Goal: Task Accomplishment & Management: Manage account settings

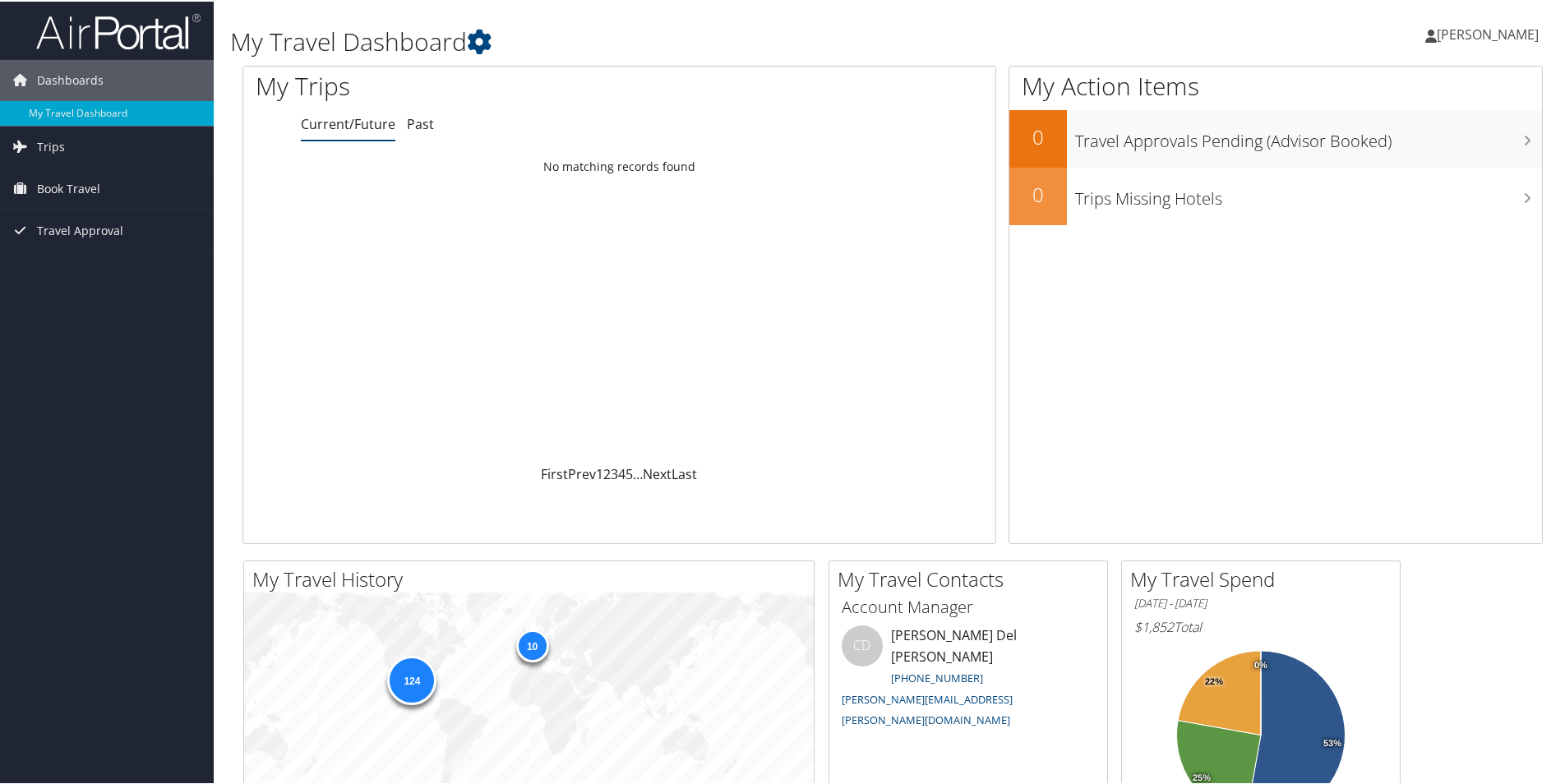
click at [1469, 33] on span "[PERSON_NAME]" at bounding box center [1487, 32] width 102 height 18
click at [1381, 149] on link "View Travel Profile" at bounding box center [1443, 146] width 183 height 28
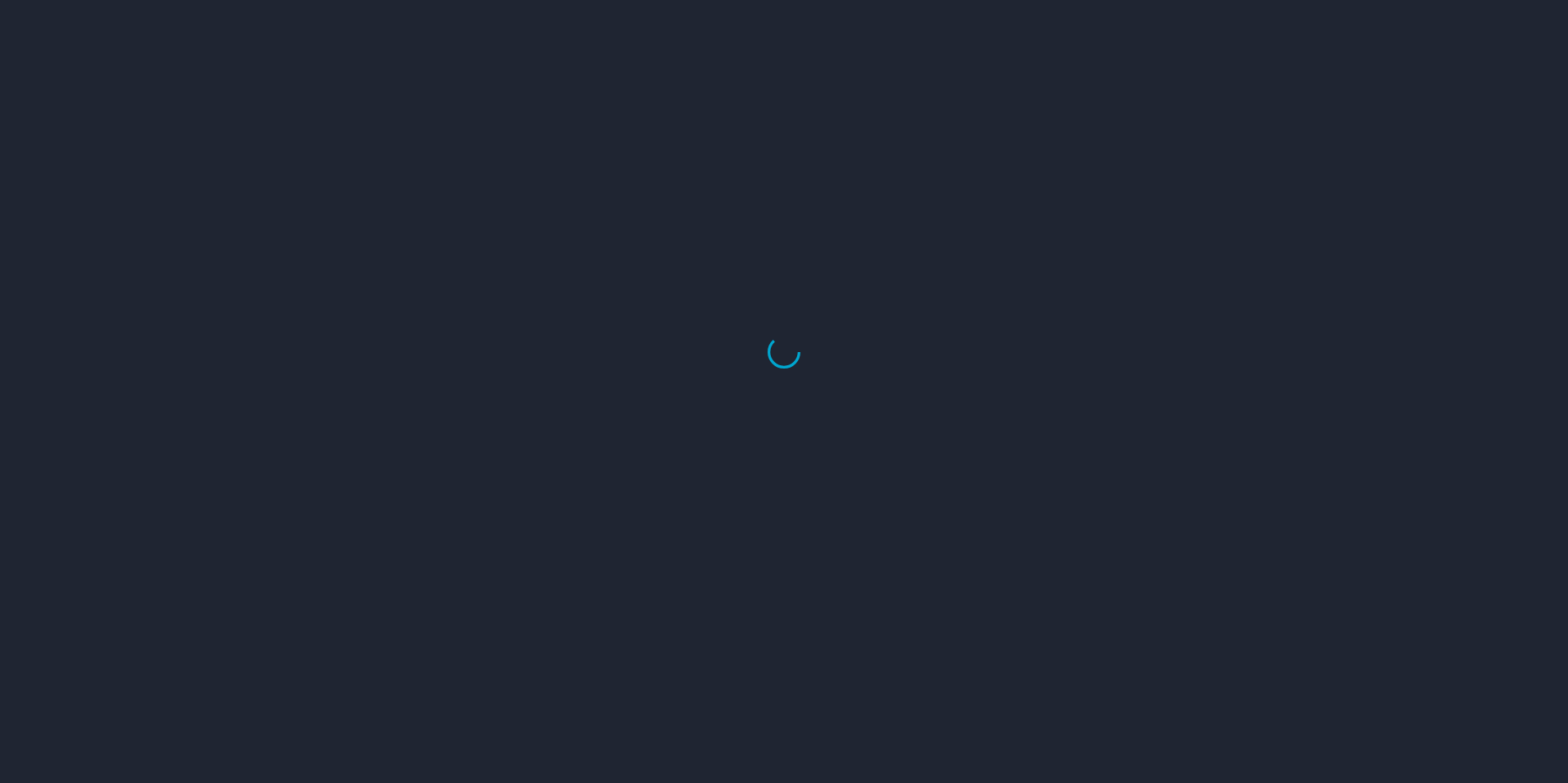
select select "US"
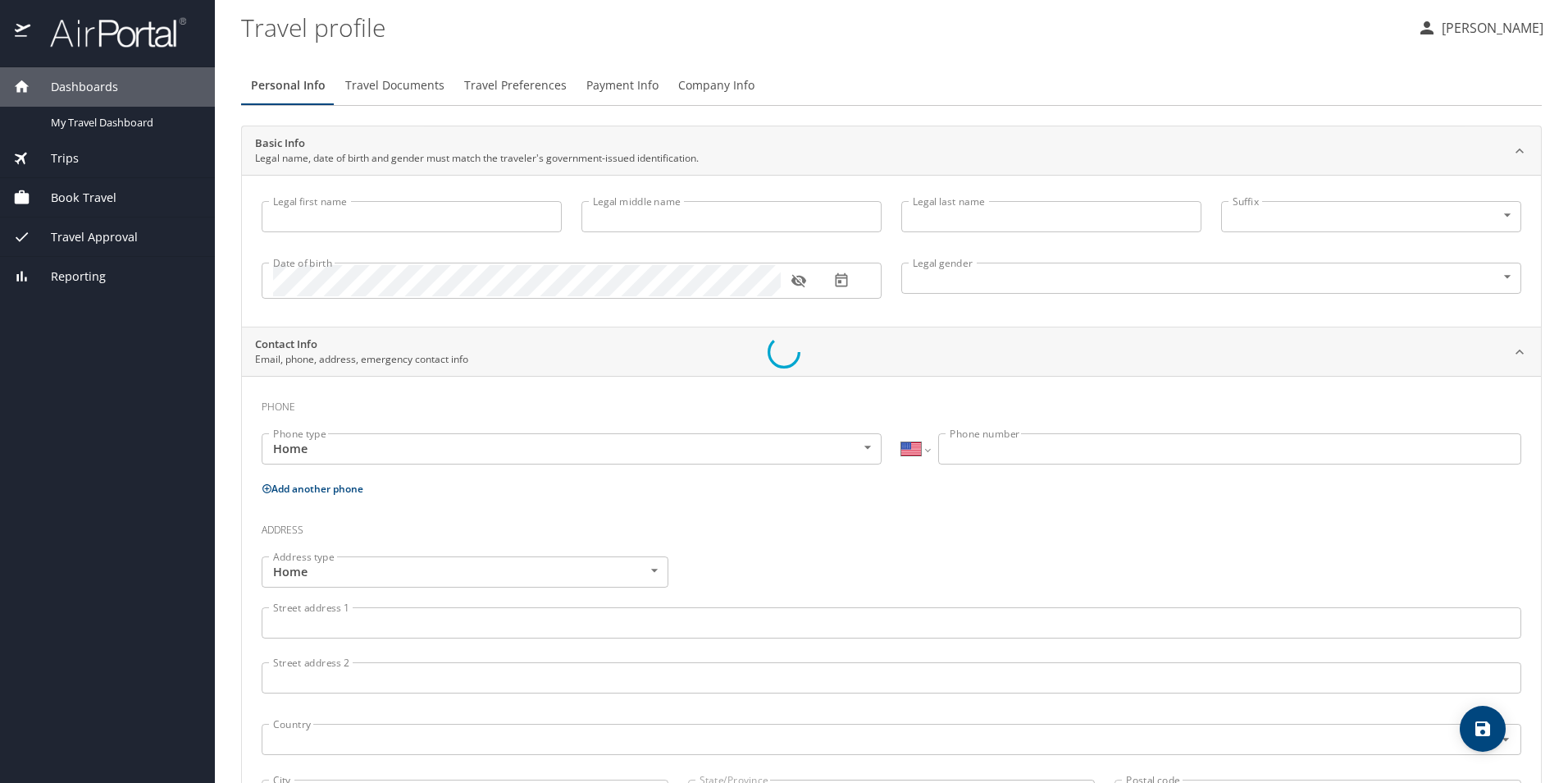
type input "[PERSON_NAME]"
type input "[DEMOGRAPHIC_DATA]"
type input "[PERSON_NAME]"
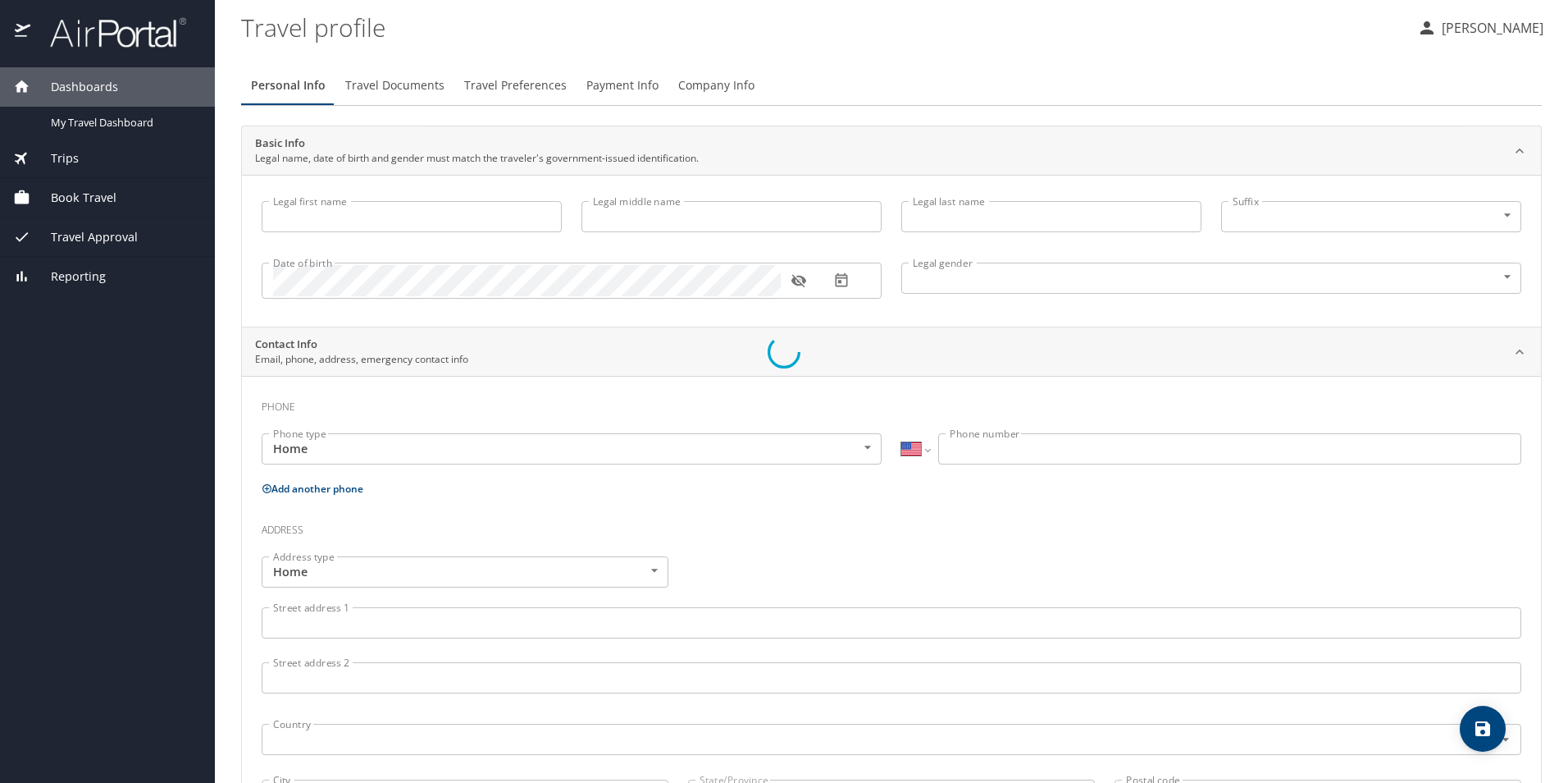
select select "MX"
type input "868 170 6365"
select select "MX"
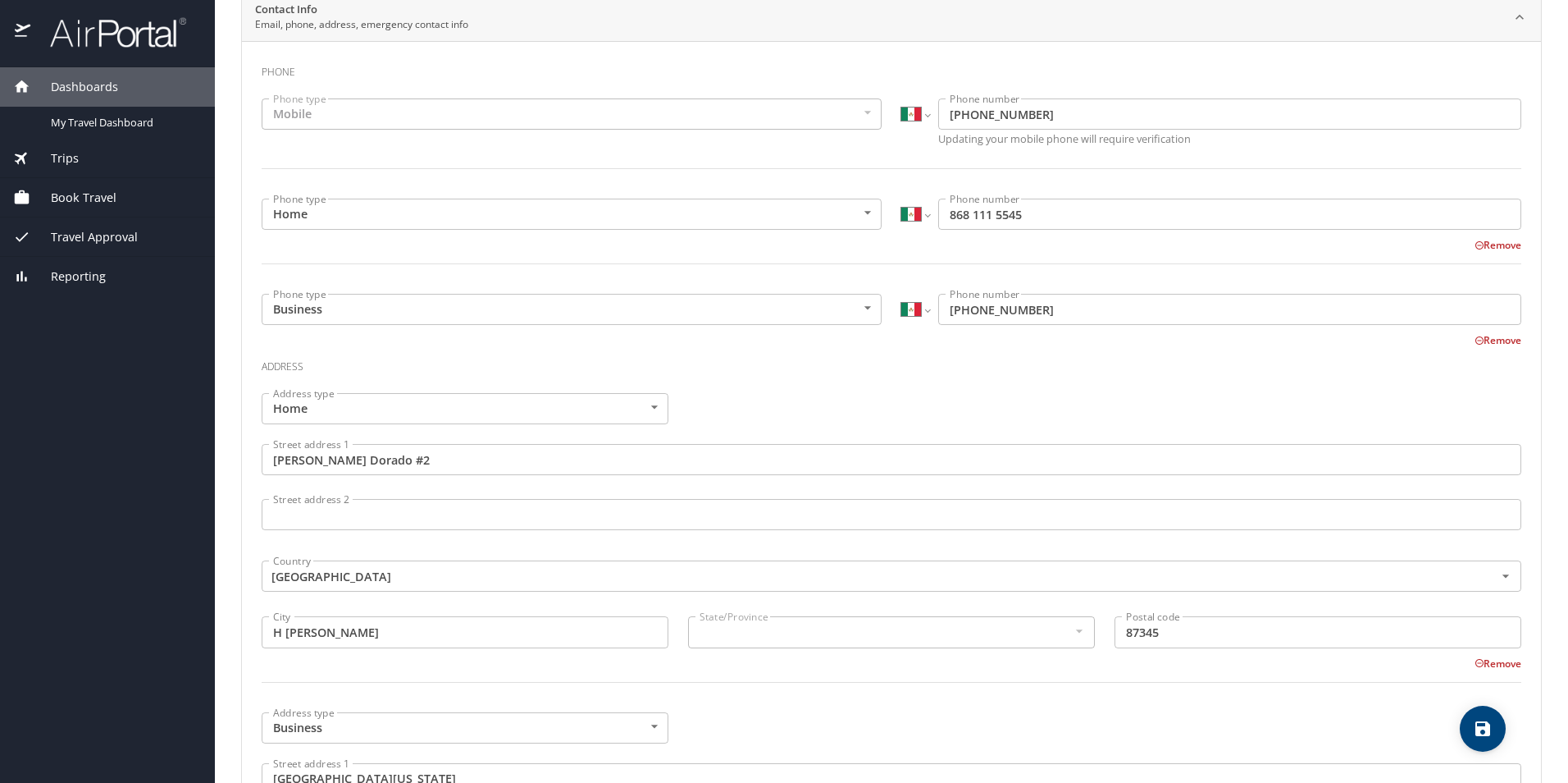
scroll to position [328, 0]
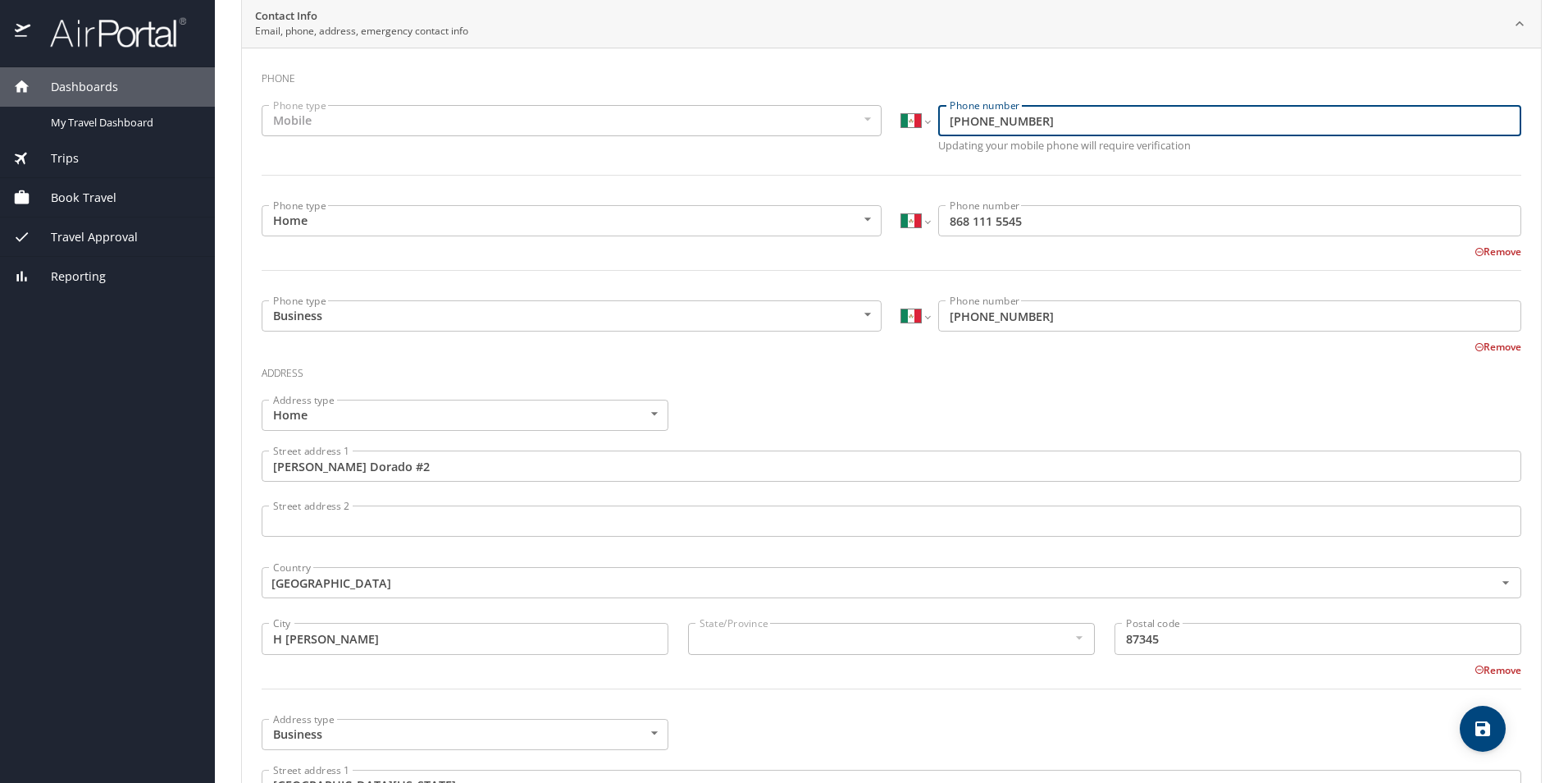
drag, startPoint x: 1035, startPoint y: 124, endPoint x: 913, endPoint y: 117, distance: 122.2
click at [913, 117] on div "International [GEOGRAPHIC_DATA] [GEOGRAPHIC_DATA] [GEOGRAPHIC_DATA] [GEOGRAPHIC…" at bounding box center [1211, 121] width 620 height 32
paste input "442 118 9067"
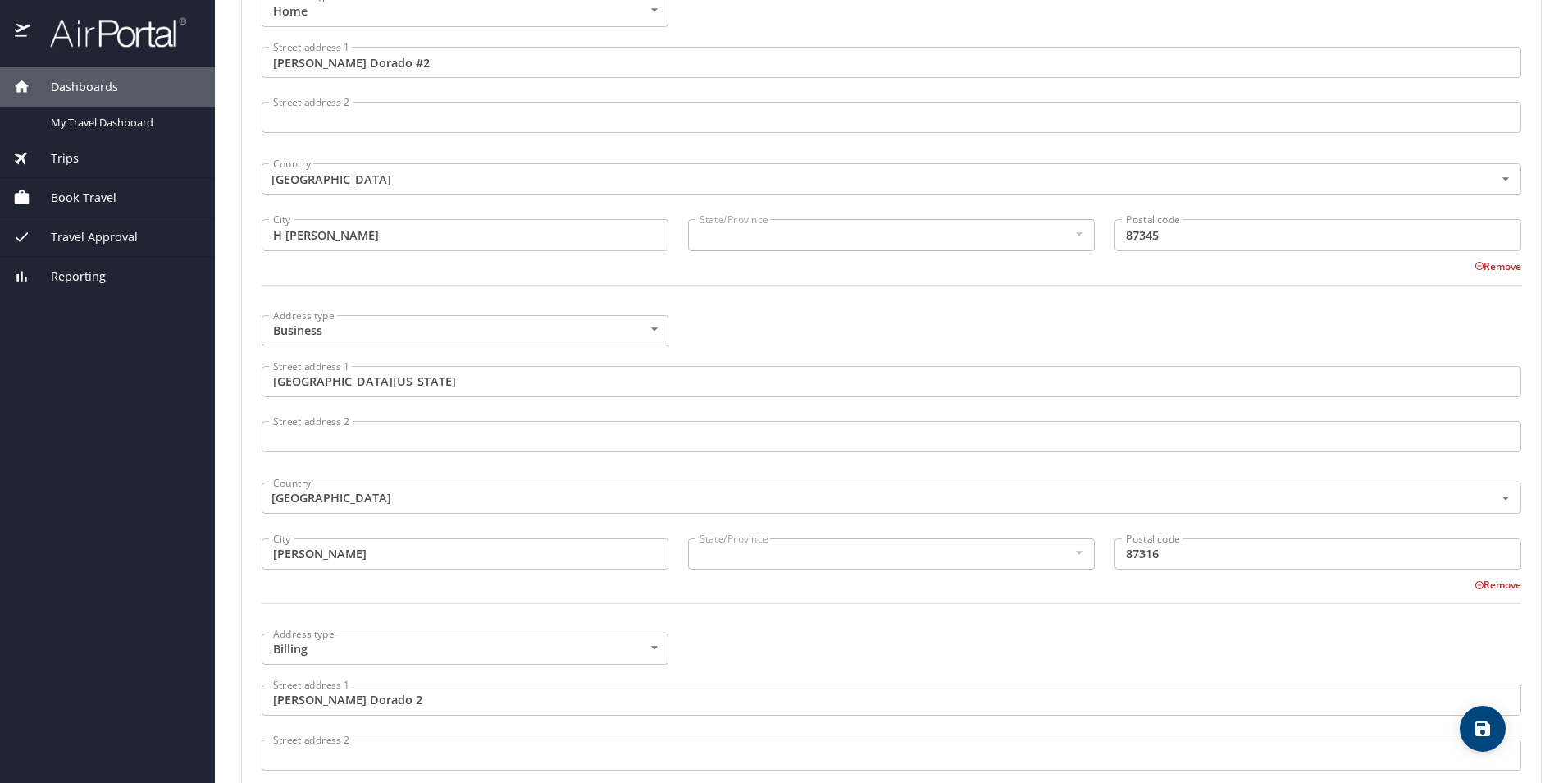
scroll to position [739, 0]
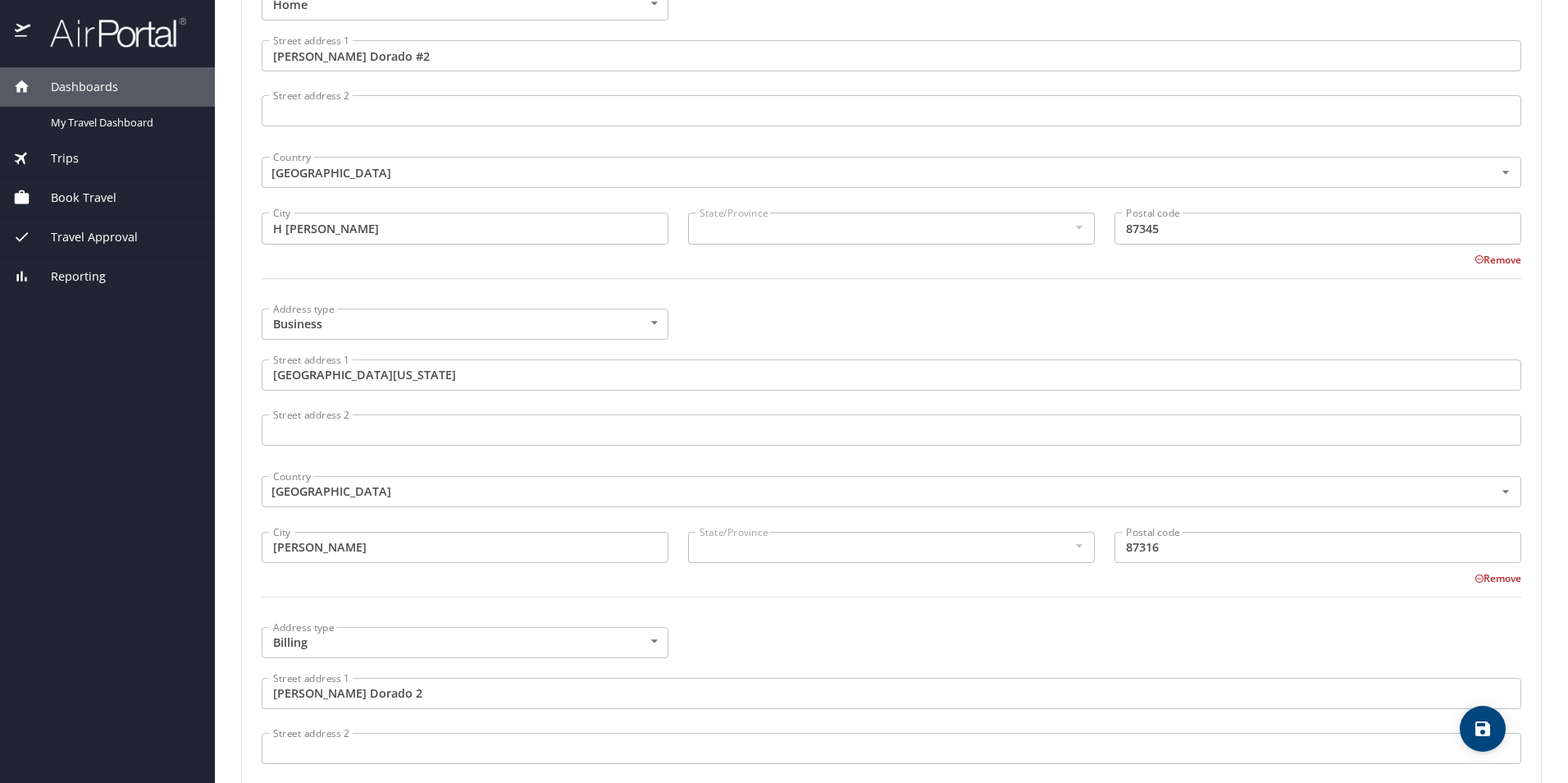
type input "442 118 9067"
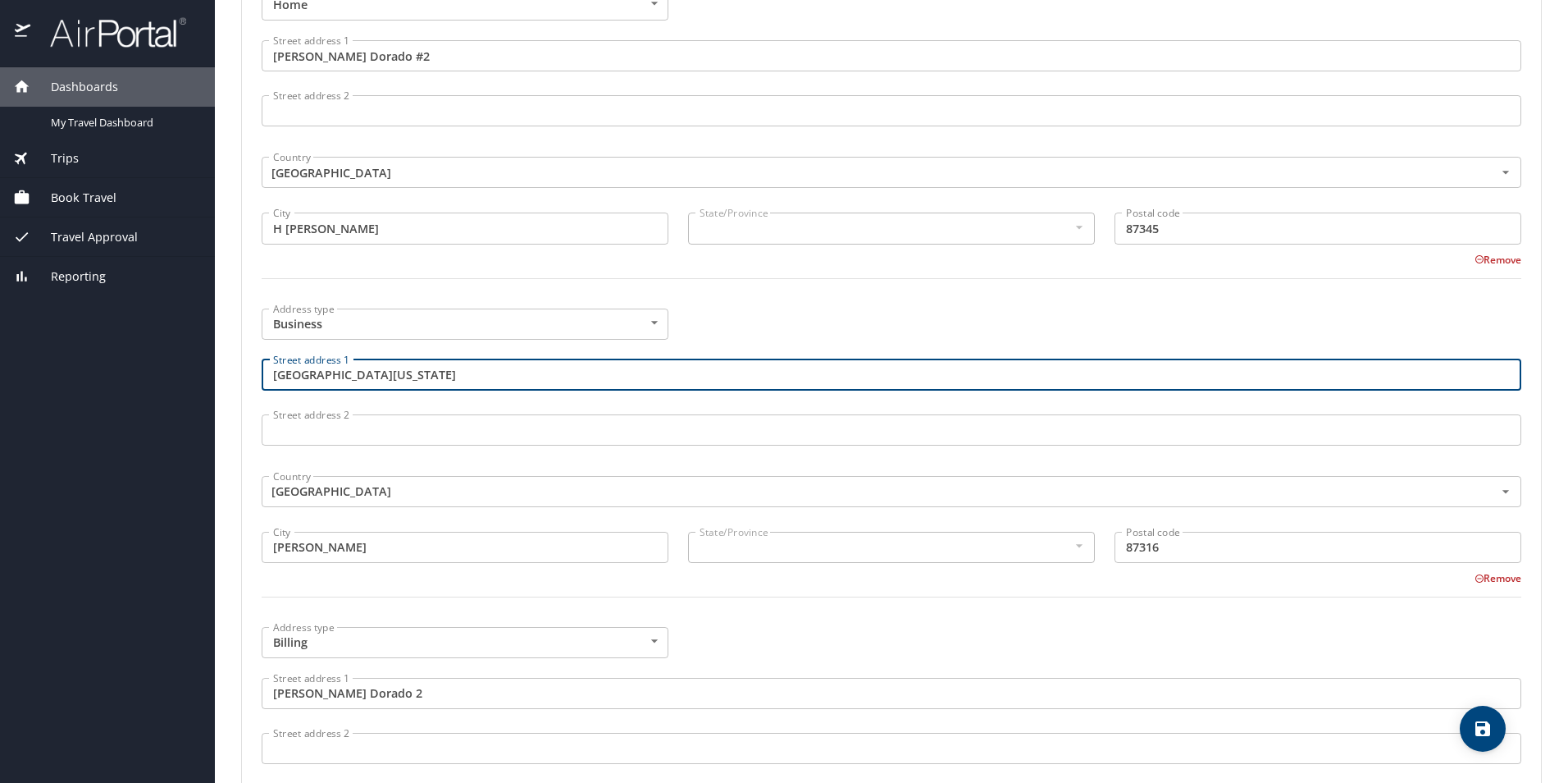
drag, startPoint x: 442, startPoint y: 375, endPoint x: 226, endPoint y: 369, distance: 216.1
click at [226, 369] on main "Travel profile [PERSON_NAME] Personal Info Travel Documents Travel Preferences …" at bounding box center [892, 392] width 1354 height 783
paste input ". El Tepeyac 1120-B,"
type input "Av. El Tepeyac 1120-B"
click at [325, 496] on input "[GEOGRAPHIC_DATA]" at bounding box center [867, 491] width 1202 height 22
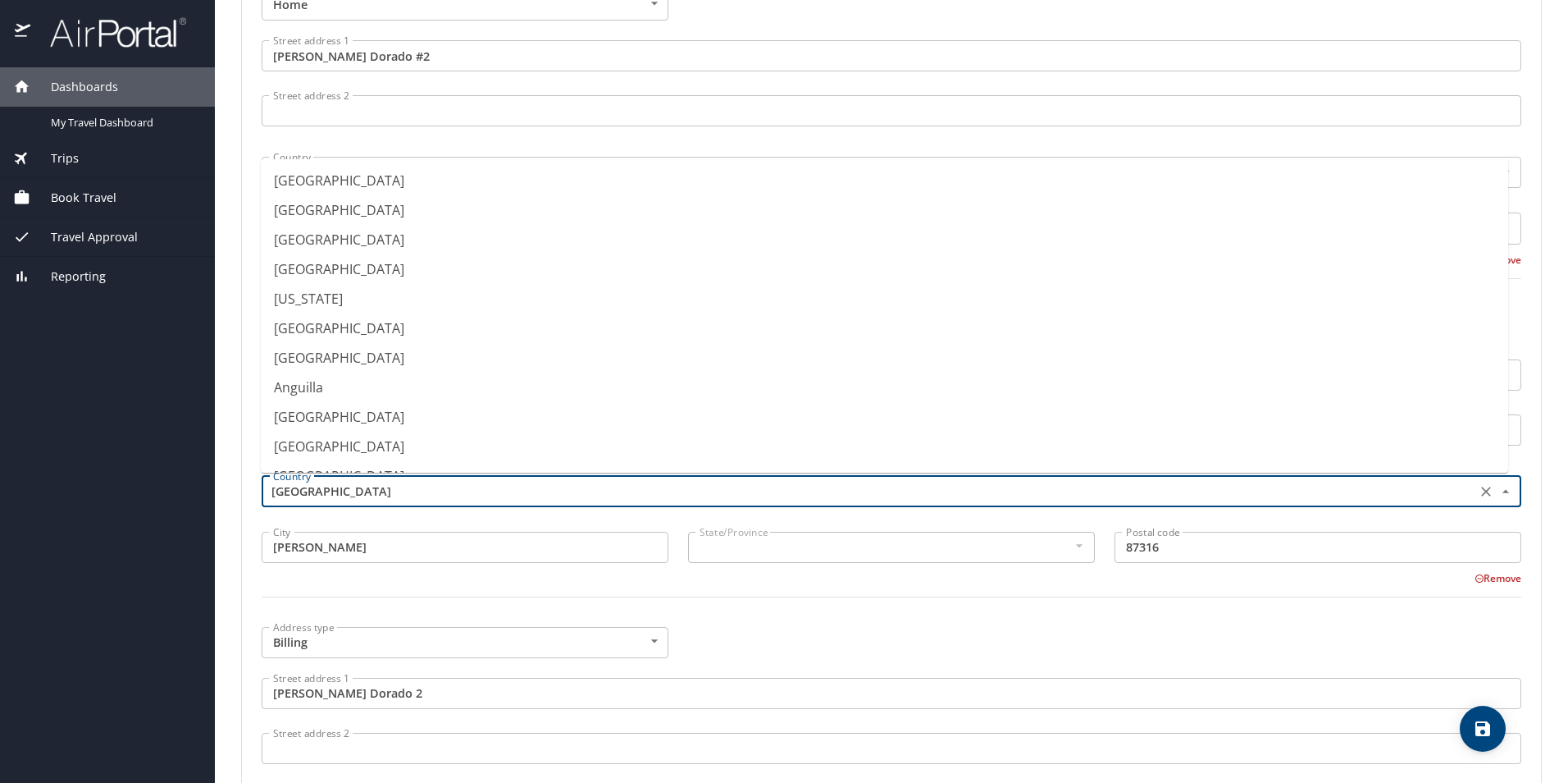
scroll to position [3596, 0]
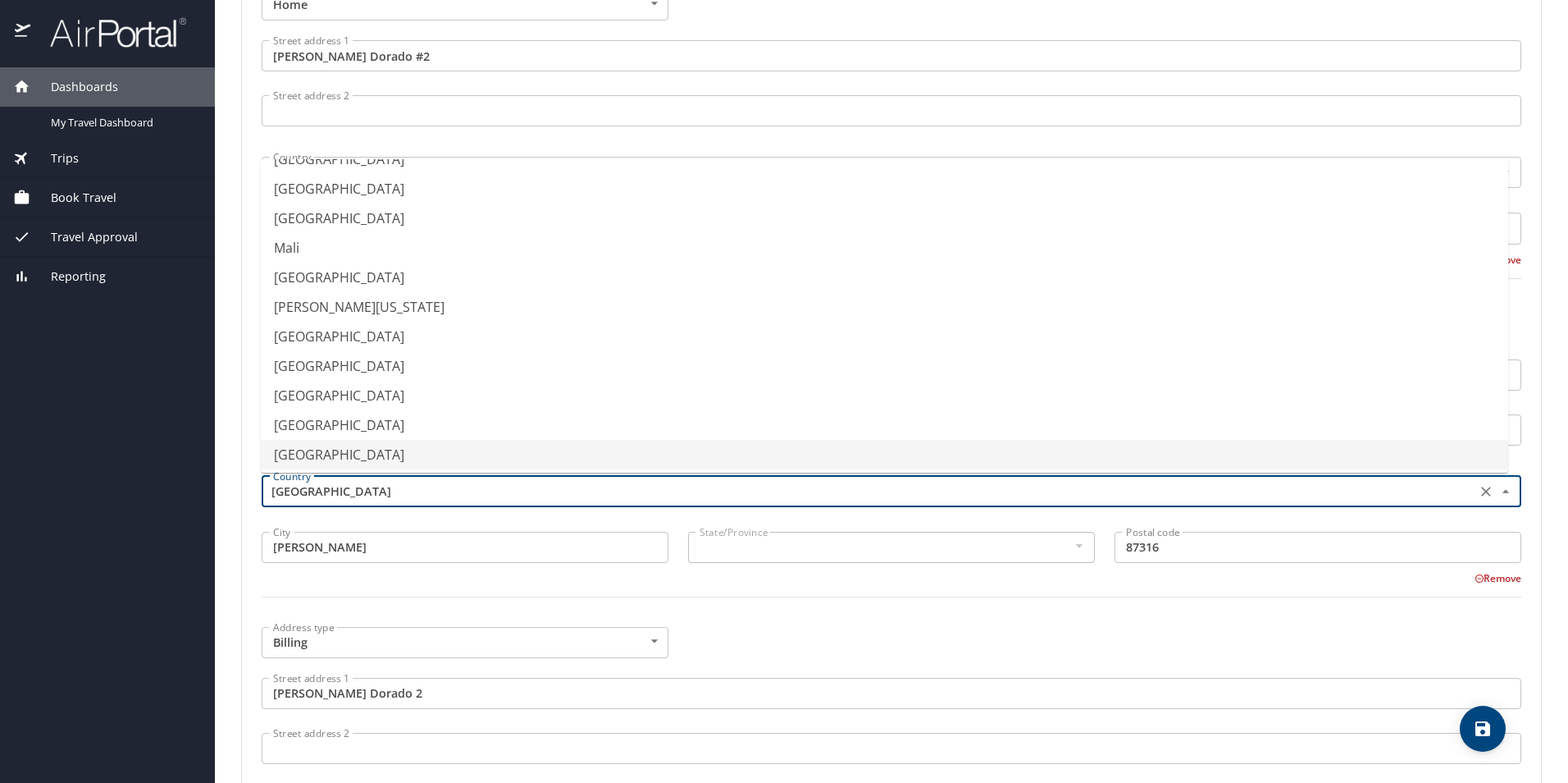
click at [318, 552] on input "[PERSON_NAME]" at bounding box center [465, 547] width 407 height 32
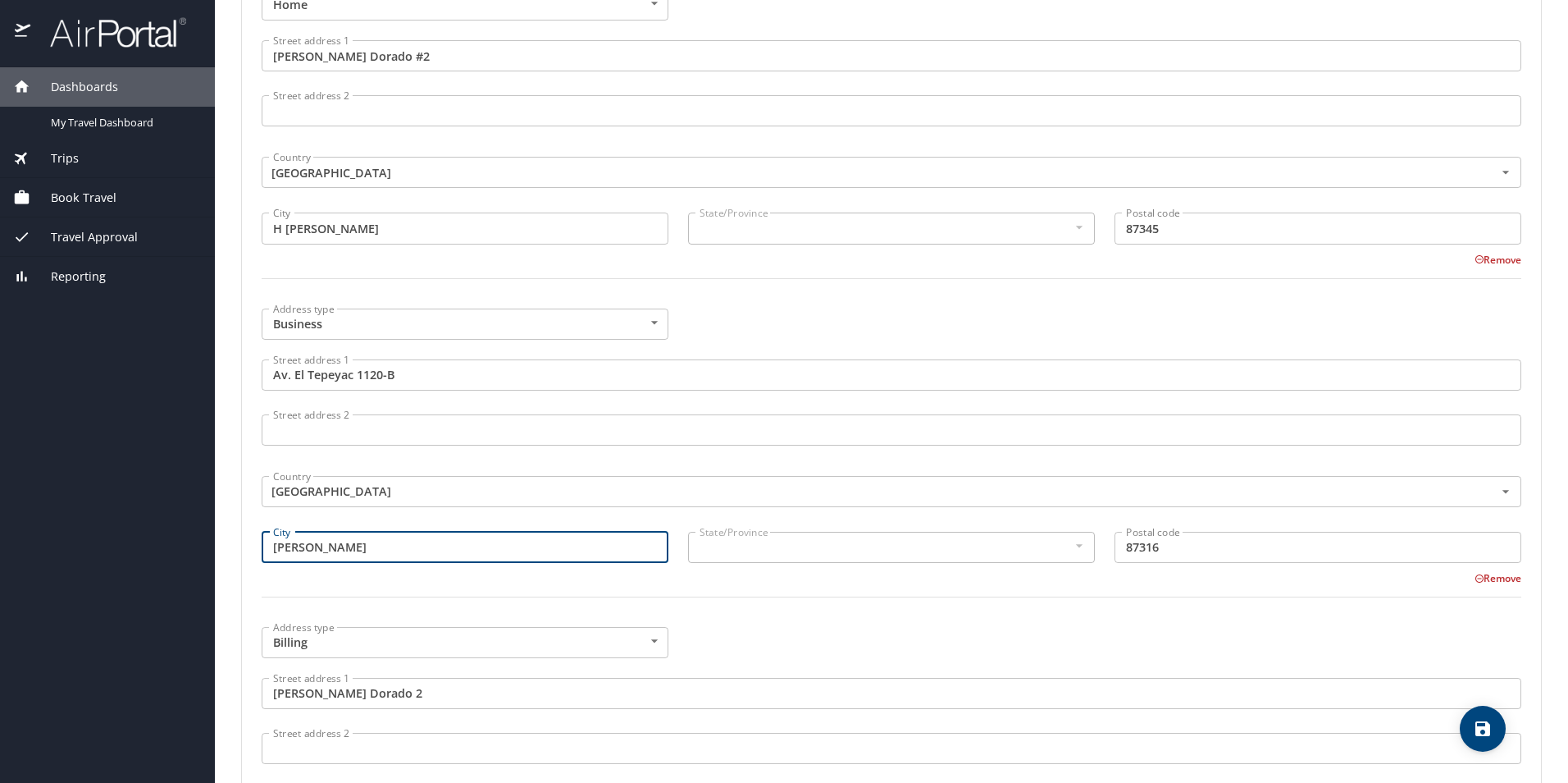
drag, startPoint x: 373, startPoint y: 544, endPoint x: 221, endPoint y: 530, distance: 152.6
click at [225, 531] on main "Travel profile [PERSON_NAME] Personal Info Travel Documents Travel Preferences …" at bounding box center [892, 392] width 1354 height 783
type input "Q"
type input "e"
type input "Queretaro"
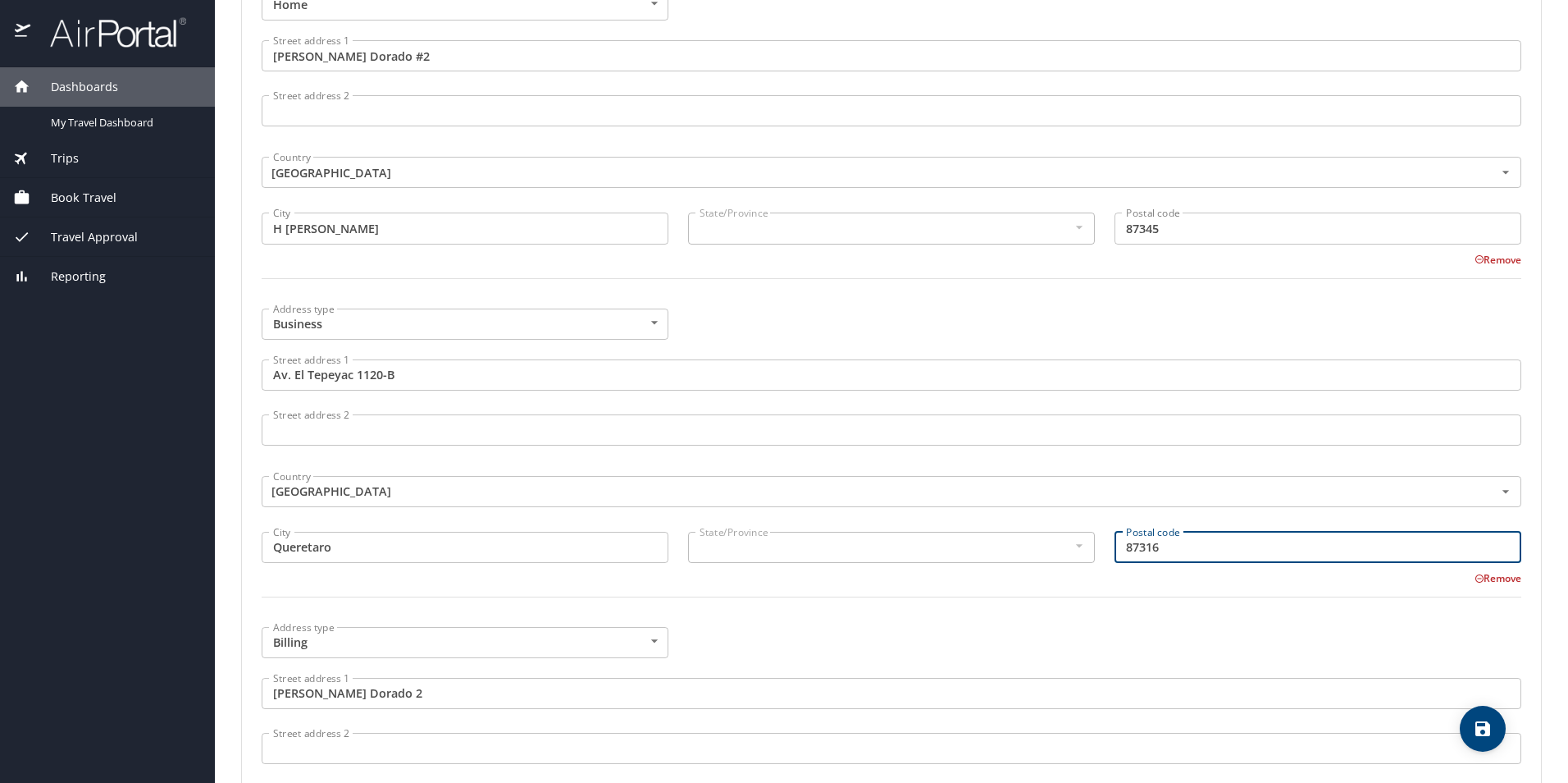
click at [1037, 550] on div "Address type Business Business Address type Street address 1 Av. [GEOGRAPHIC_DA…" at bounding box center [892, 463] width 1280 height 328
type input "76250"
click at [1144, 635] on div "Address type Billing Billing Address type Street address [GEOGRAPHIC_DATA][PERS…" at bounding box center [892, 761] width 1280 height 288
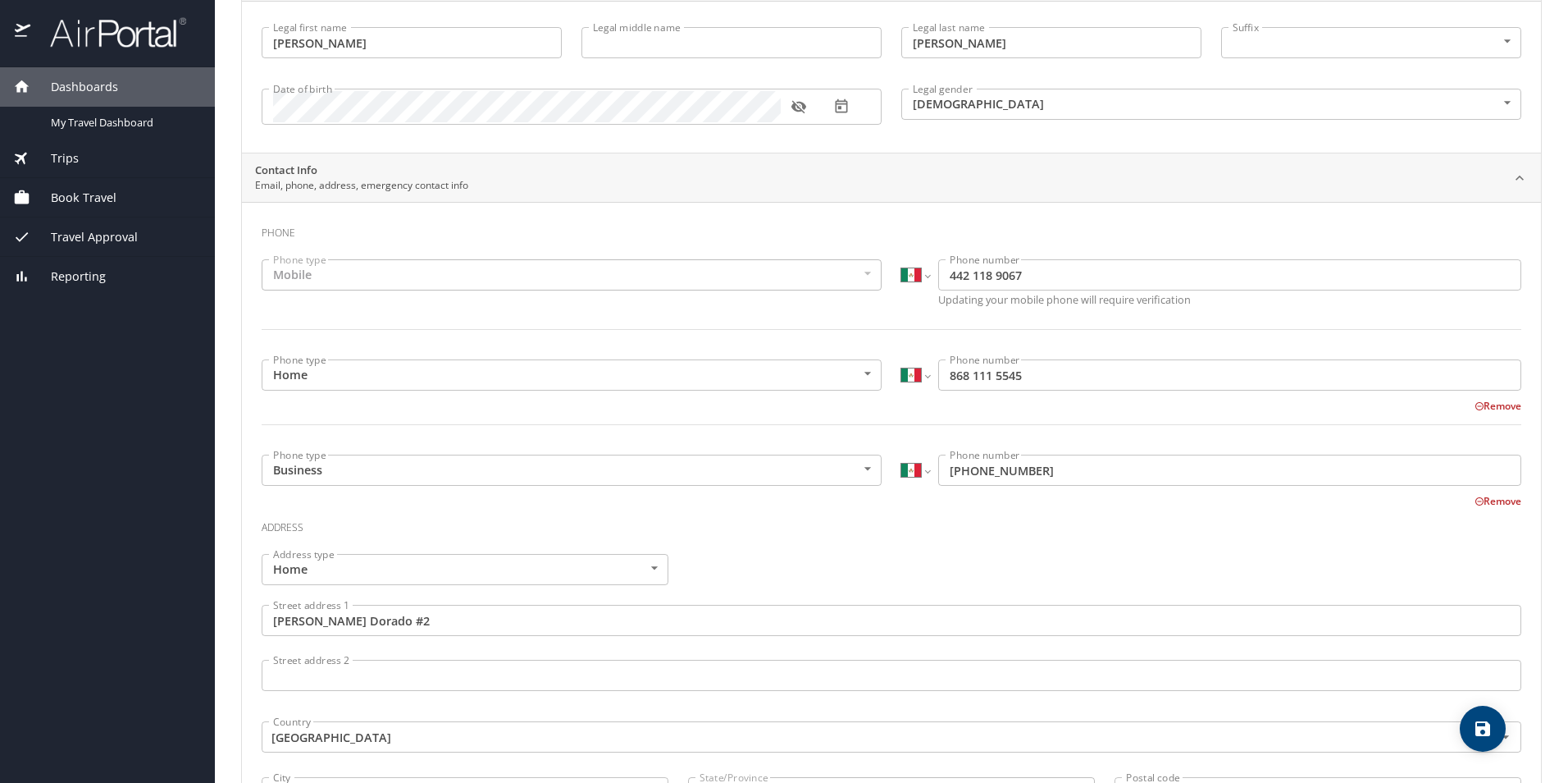
scroll to position [0, 0]
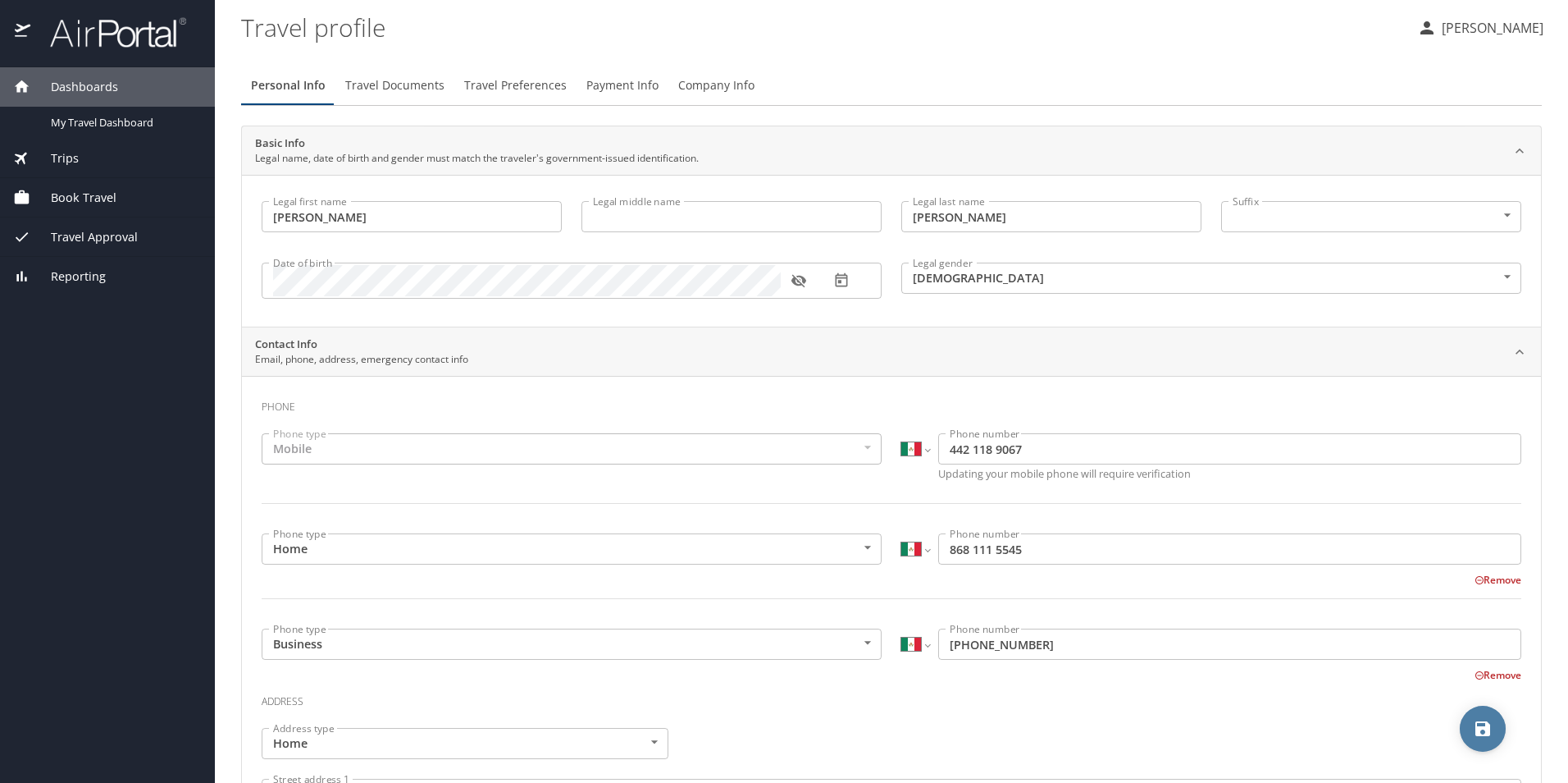
click at [1489, 727] on icon "save" at bounding box center [1483, 729] width 14 height 14
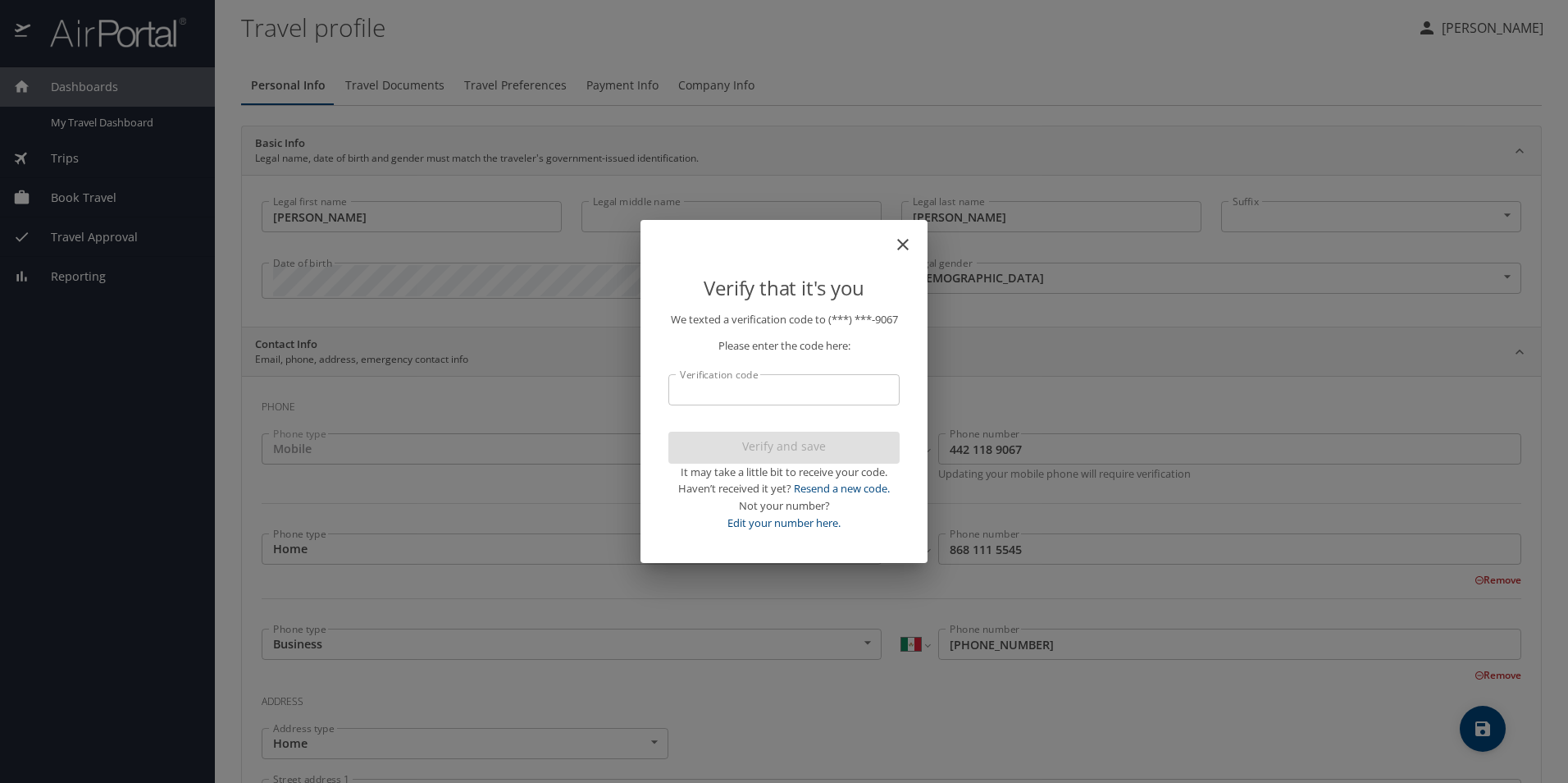
click at [774, 404] on input "Verification code" at bounding box center [784, 390] width 231 height 32
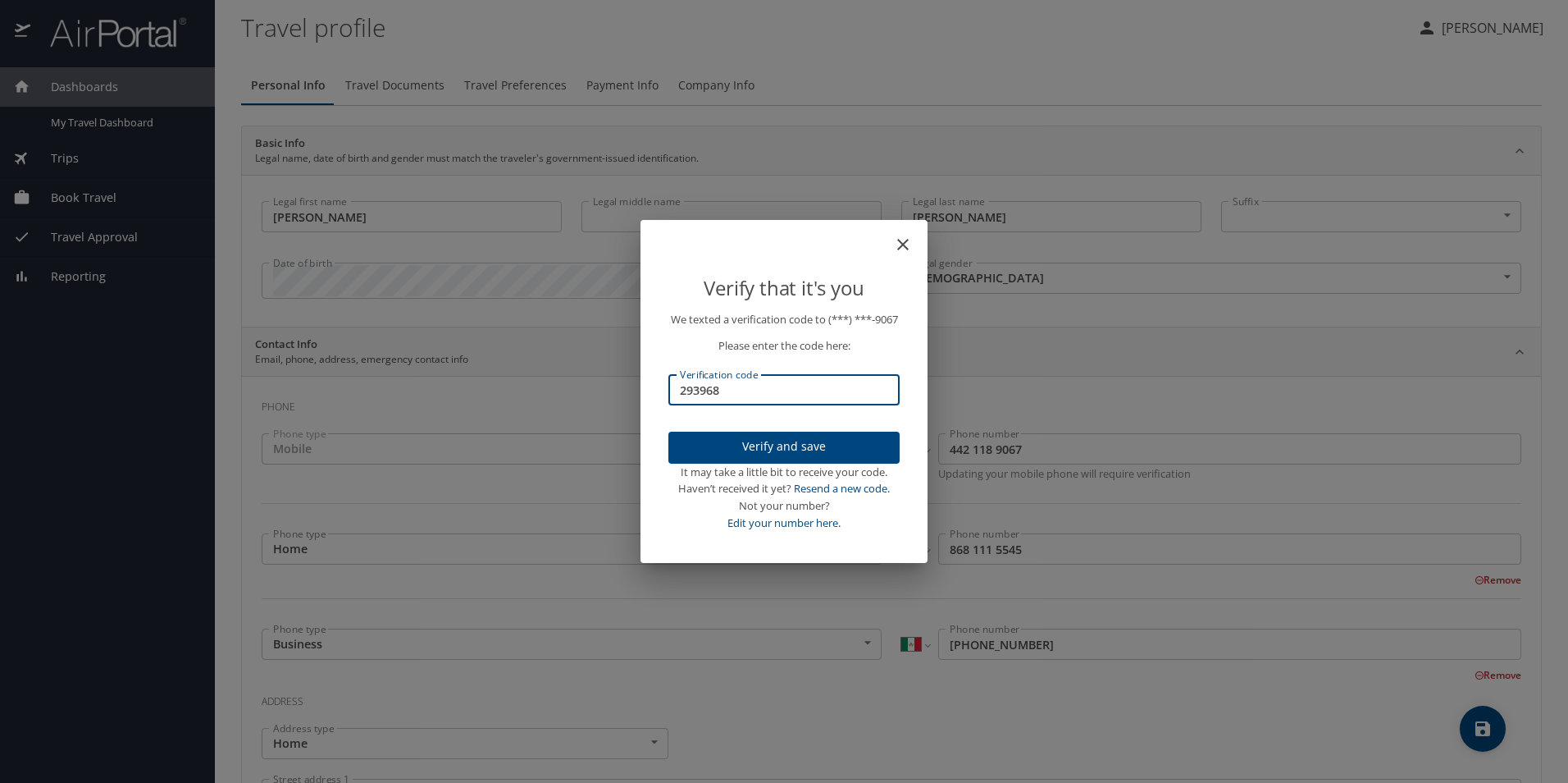
type input "293968"
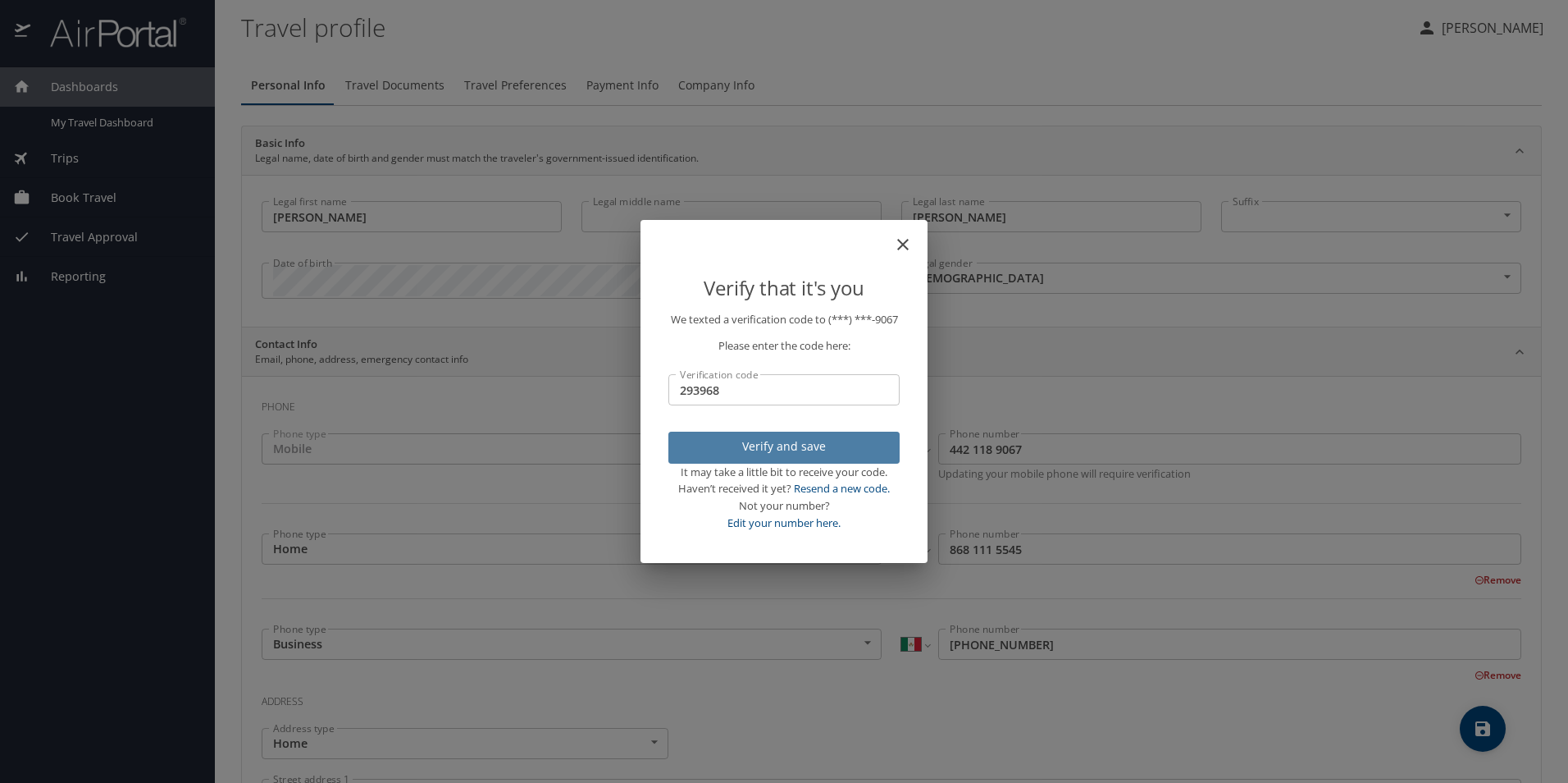
click at [790, 453] on span "Verify and save" at bounding box center [784, 446] width 205 height 21
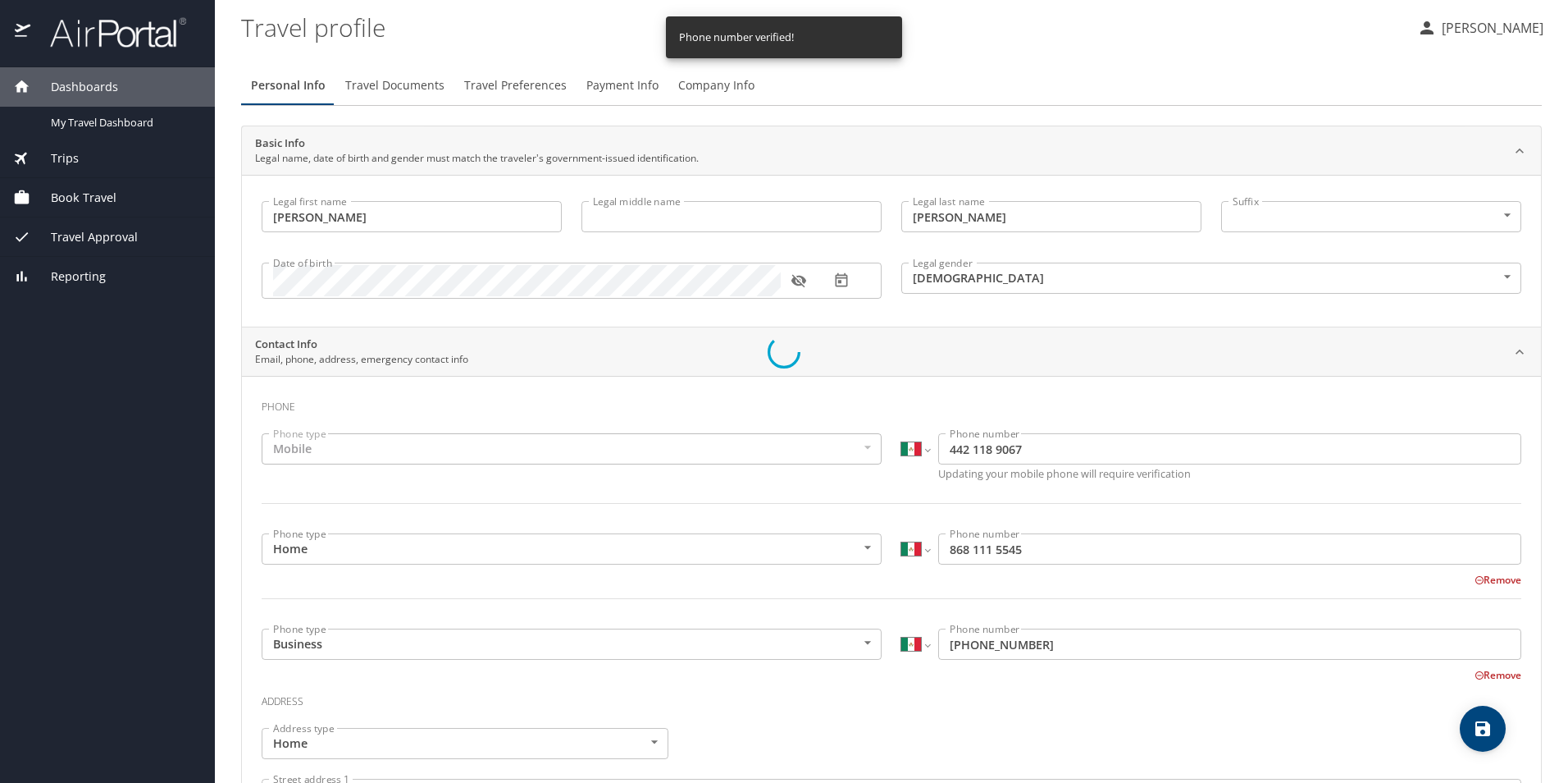
select select "MX"
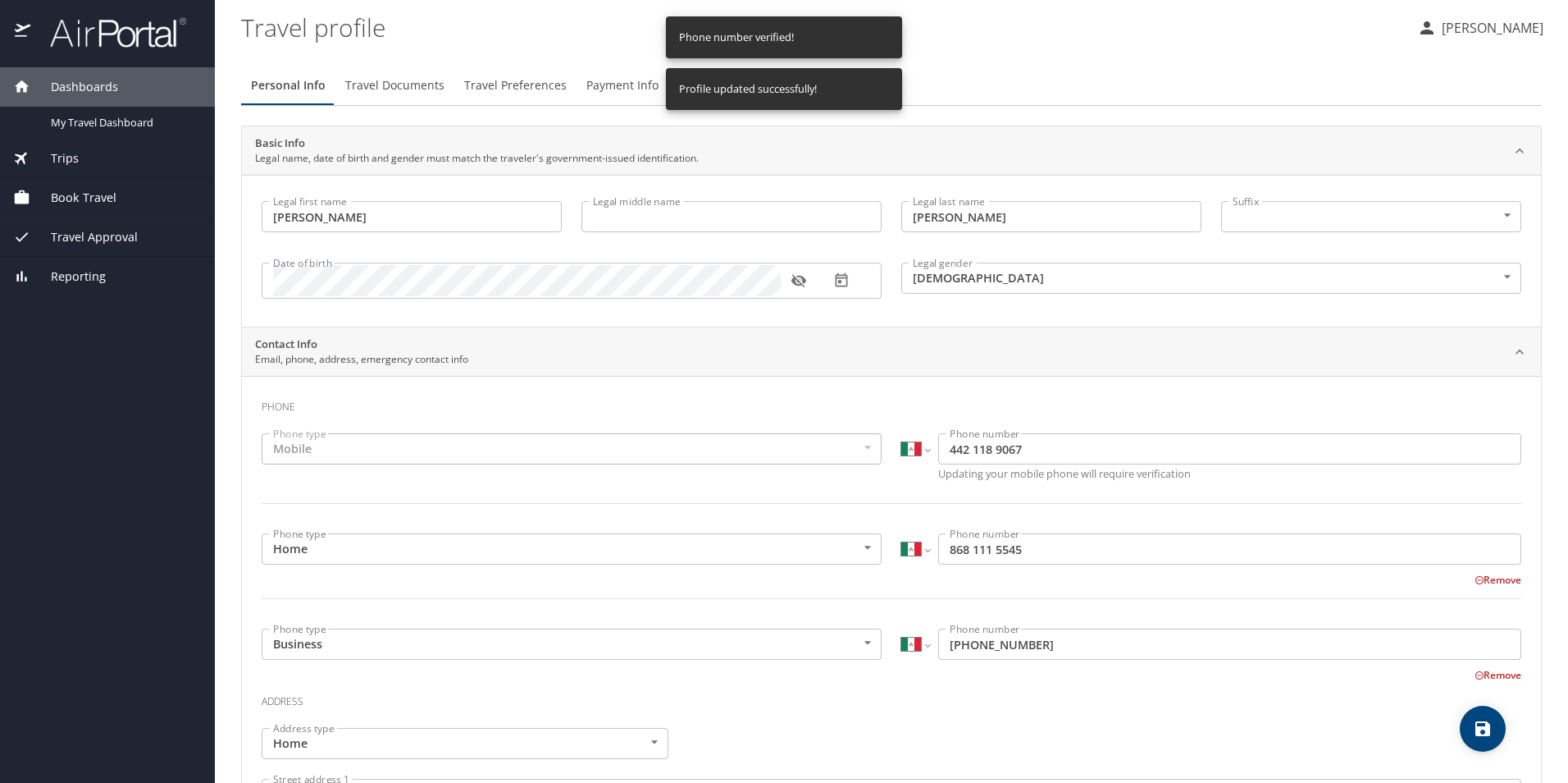
select select "MX"
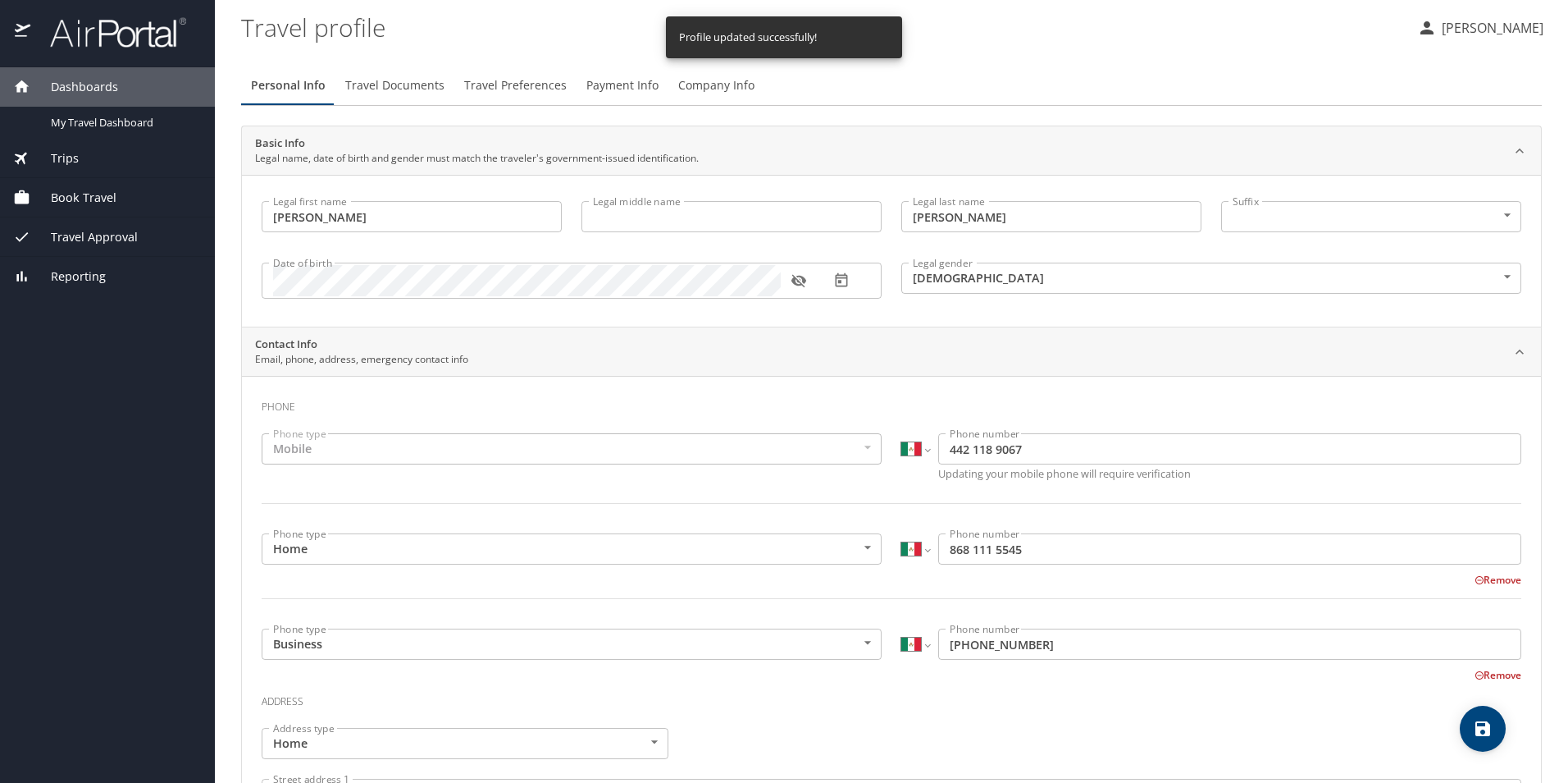
click at [707, 78] on span "Company Info" at bounding box center [716, 86] width 76 height 21
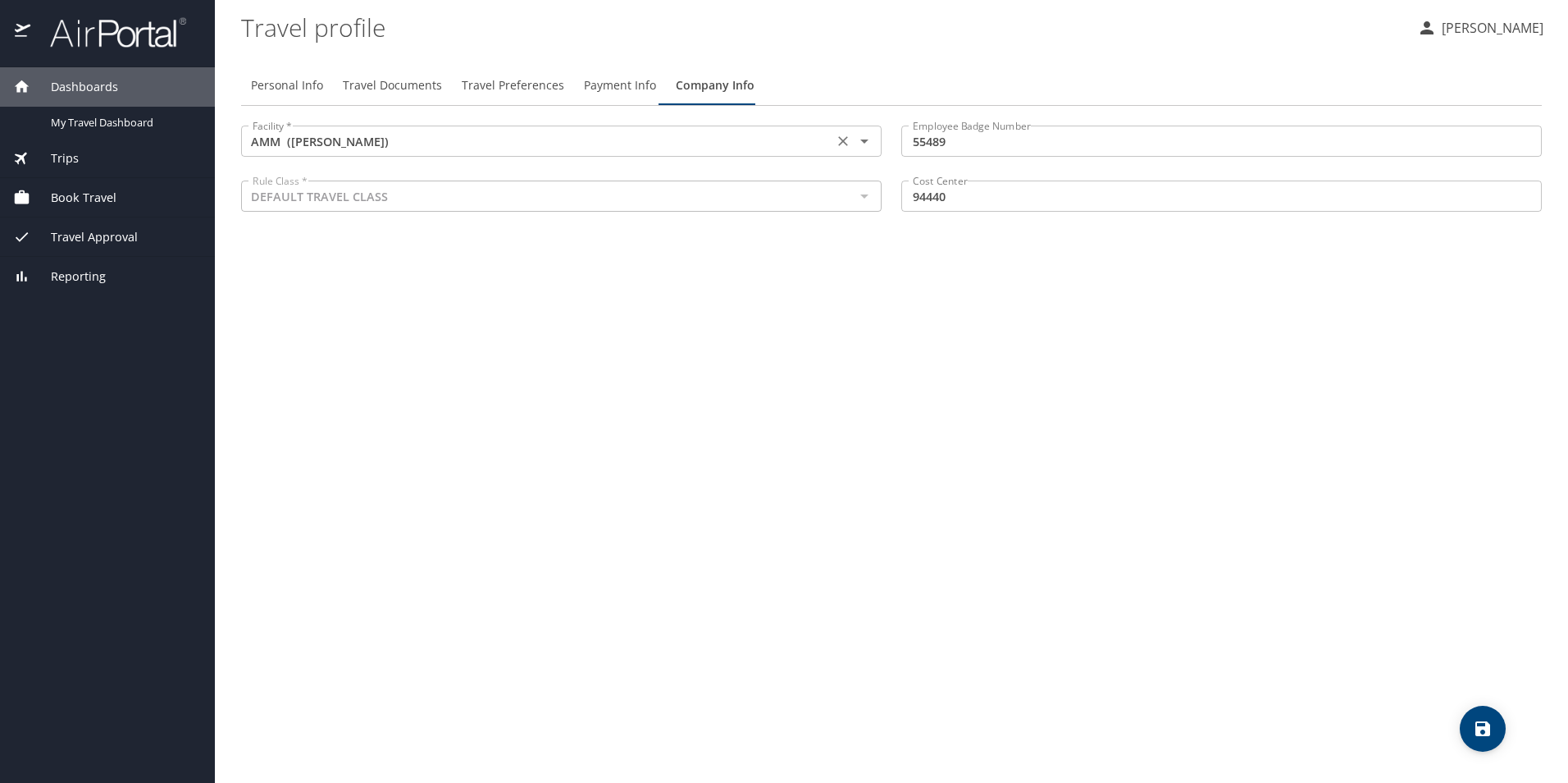
click at [844, 141] on icon "Clear" at bounding box center [843, 140] width 10 height 10
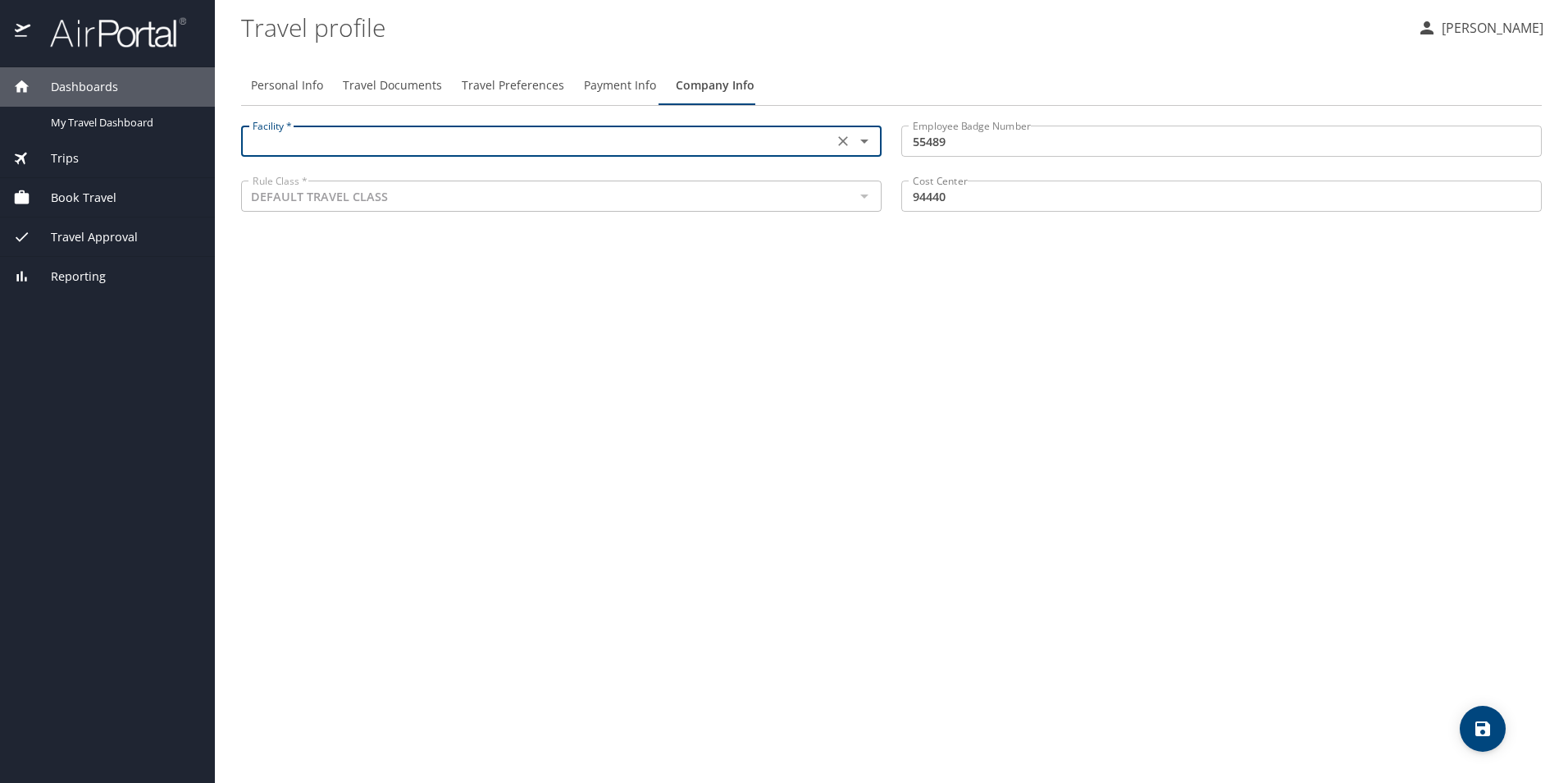
click at [437, 141] on input "text" at bounding box center [537, 141] width 582 height 22
click at [271, 179] on li "MQT" at bounding box center [560, 181] width 641 height 30
type input "MQT"
click at [932, 261] on div "Personal Info Travel Documents Travel Preferences Payment Info Company Info Fac…" at bounding box center [892, 418] width 1301 height 731
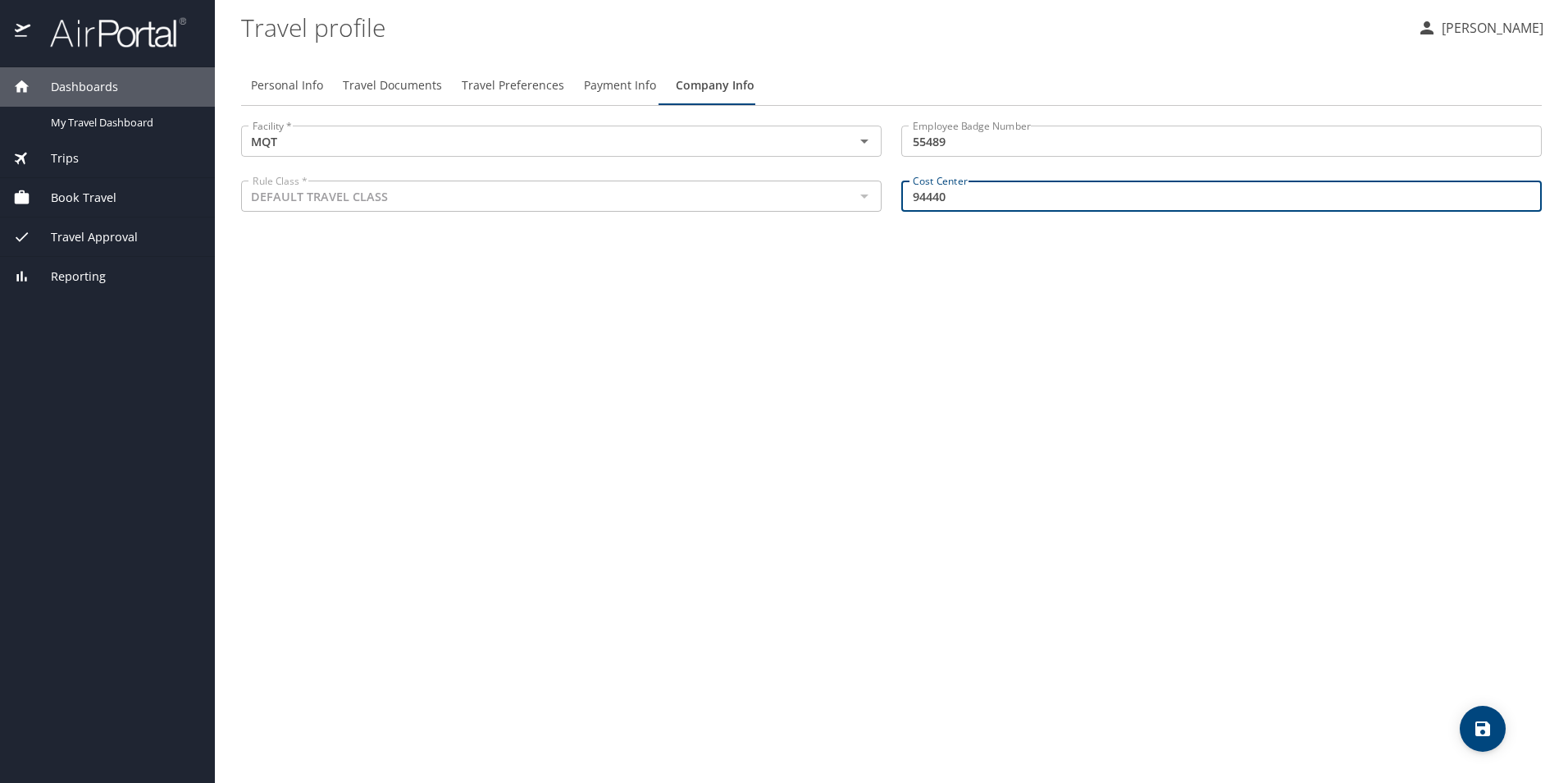
drag, startPoint x: 954, startPoint y: 198, endPoint x: 886, endPoint y: 197, distance: 68.0
click at [886, 197] on div "Facility * MQT Facility * Employee Badge Number 55489 Employee Badge Number Rul…" at bounding box center [892, 171] width 1321 height 110
type input "89825"
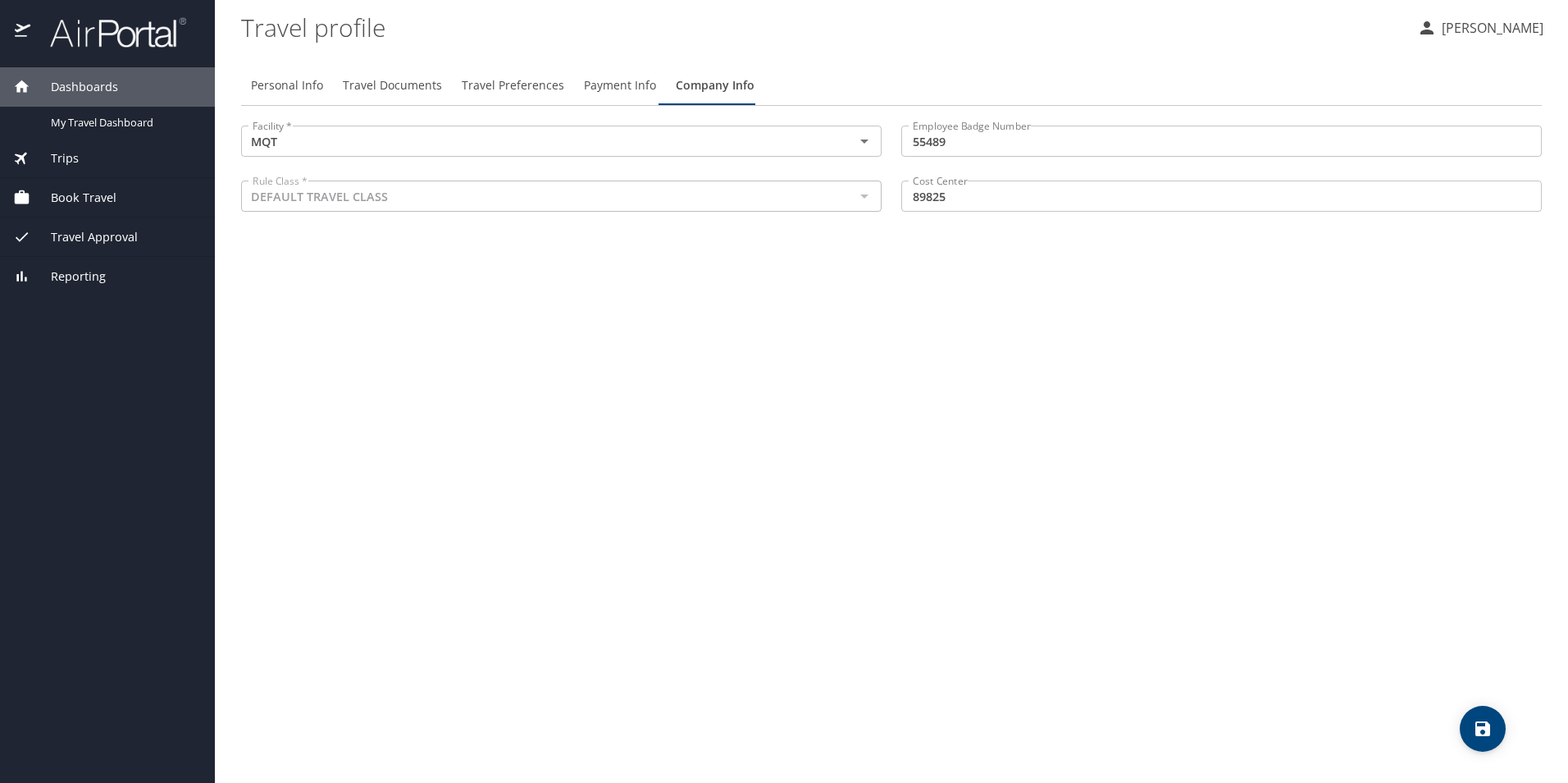
click at [895, 246] on div "Personal Info Travel Documents Travel Preferences Payment Info Company Info Fac…" at bounding box center [892, 418] width 1301 height 731
click at [938, 298] on div "Personal Info Travel Documents Travel Preferences Payment Info Company Info Fac…" at bounding box center [892, 418] width 1301 height 731
click at [1474, 733] on icon "save" at bounding box center [1483, 729] width 20 height 20
click at [407, 89] on span "Travel Documents" at bounding box center [392, 86] width 99 height 21
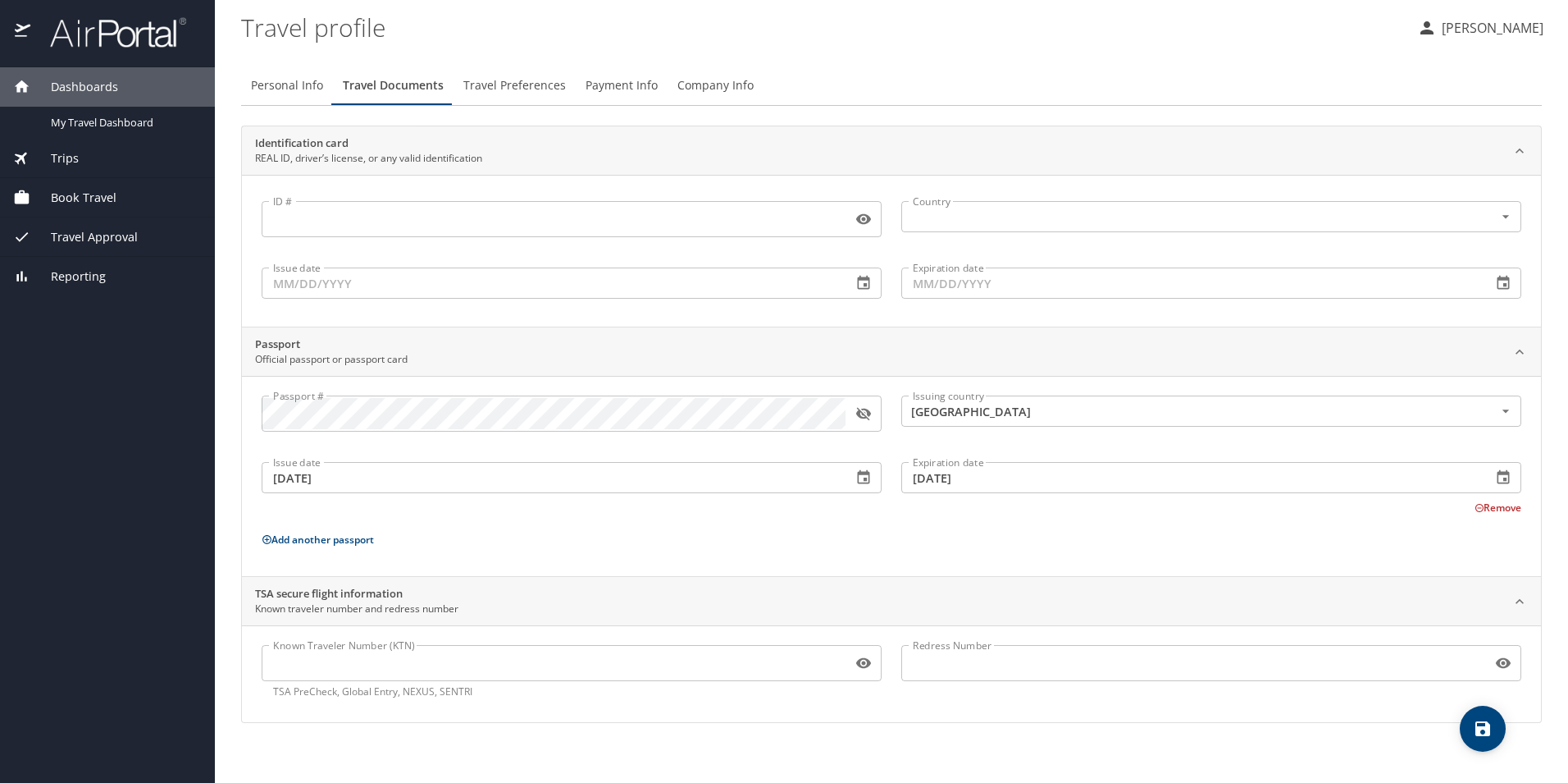
click at [497, 83] on span "Travel Preferences" at bounding box center [515, 86] width 103 height 21
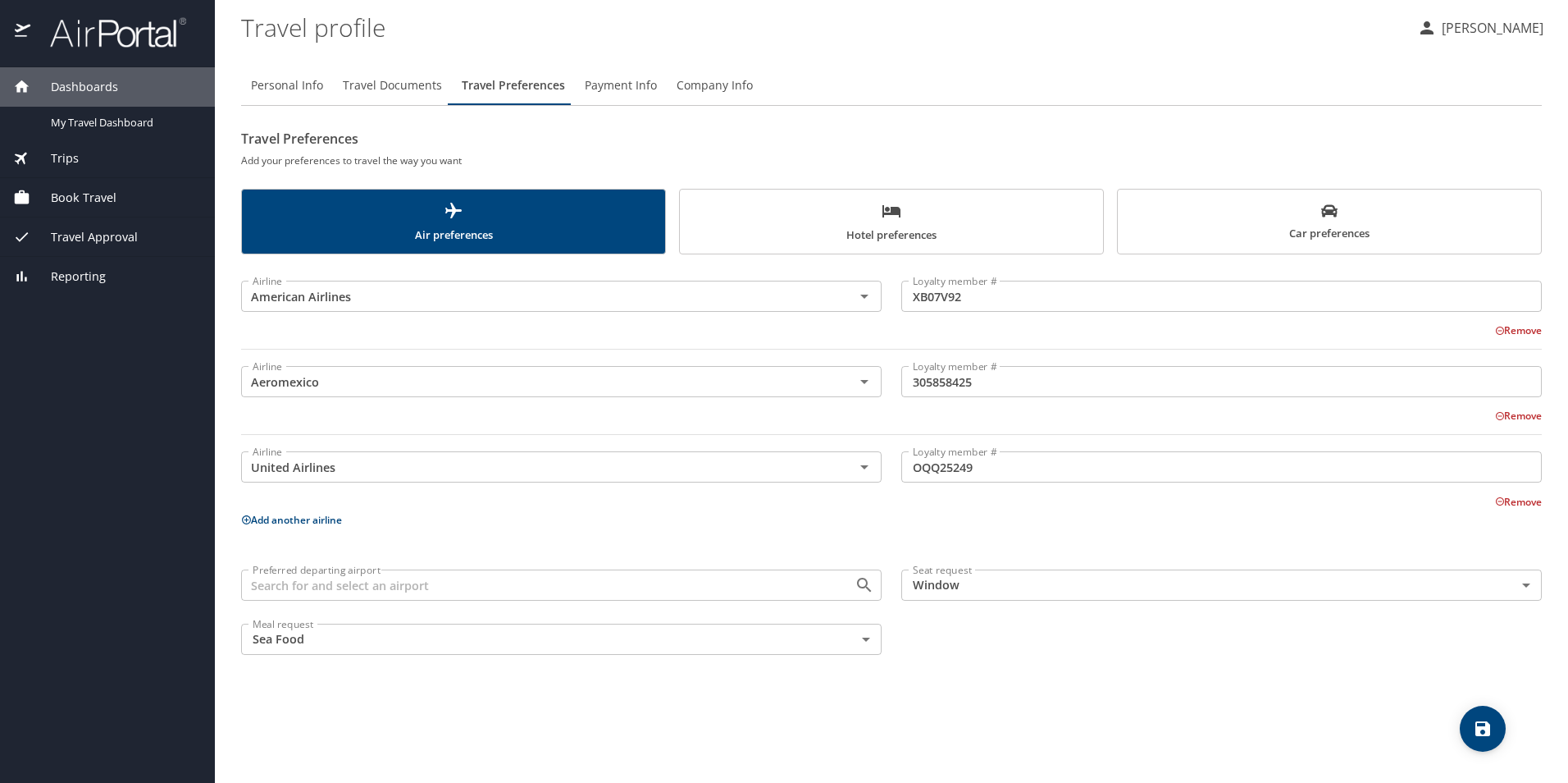
click at [600, 82] on span "Payment Info" at bounding box center [621, 86] width 72 height 21
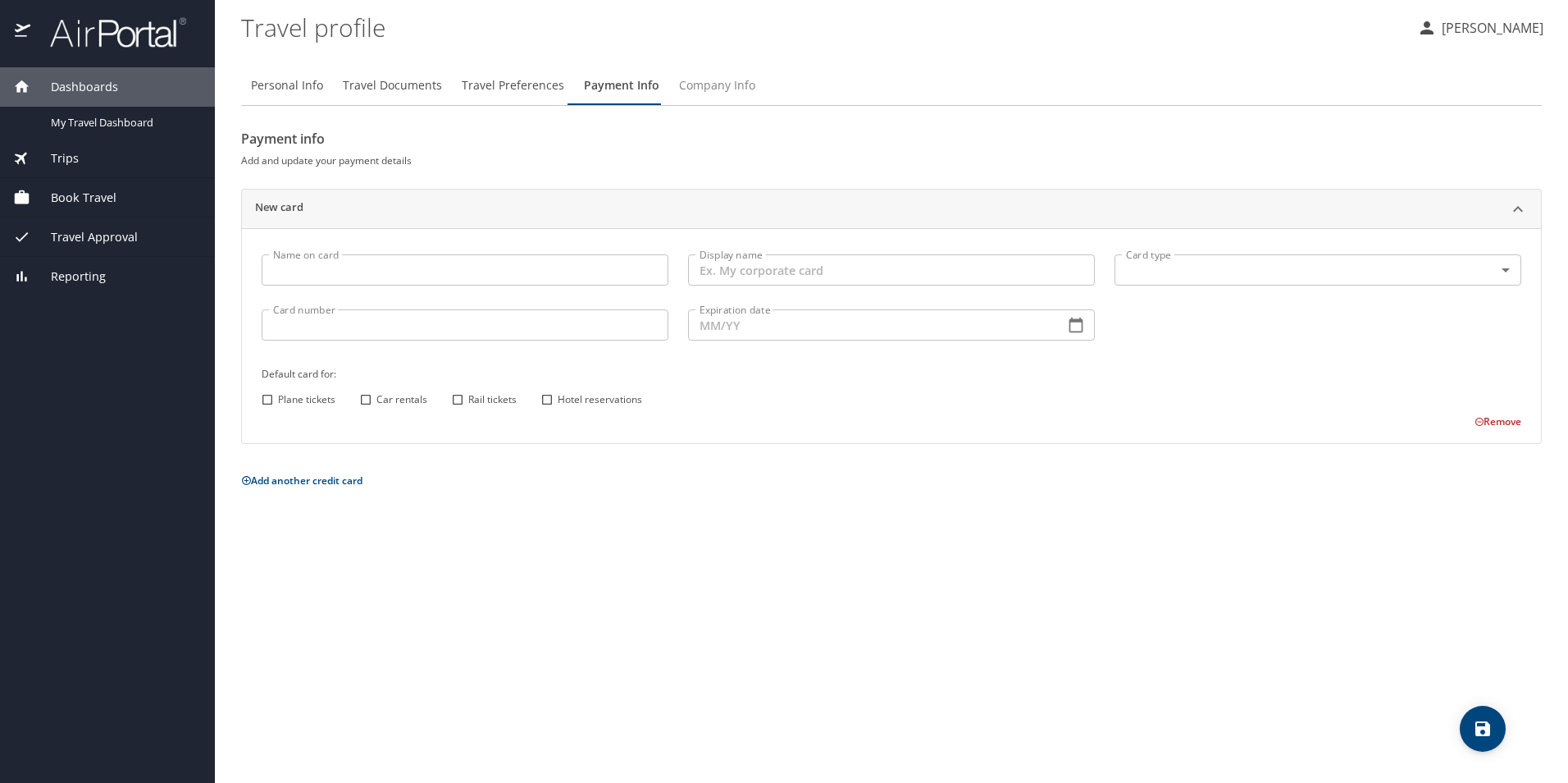
click at [716, 82] on span "Company Info" at bounding box center [717, 86] width 76 height 21
